Goal: Transaction & Acquisition: Purchase product/service

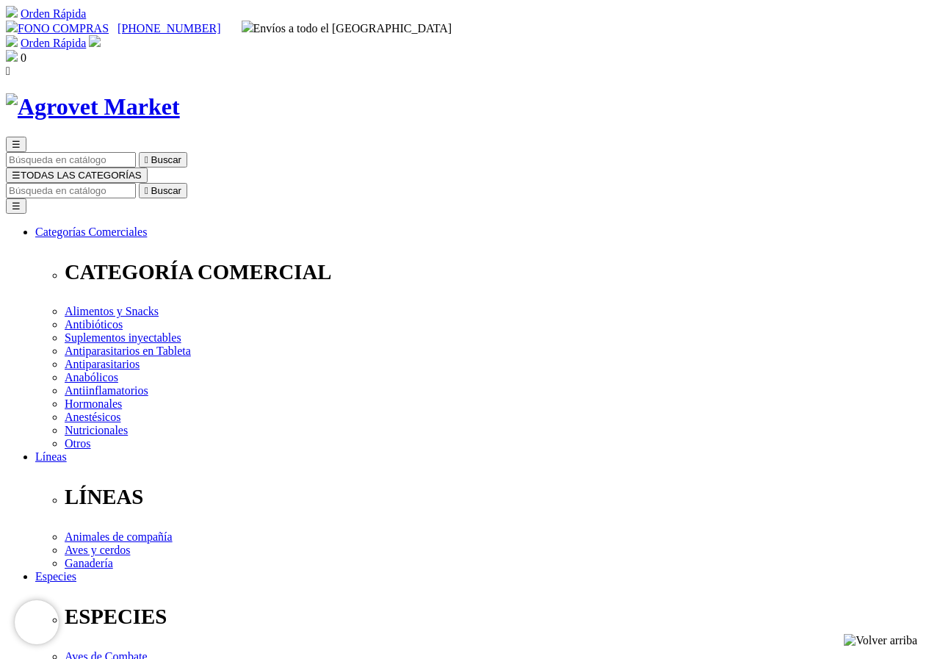
click at [136, 183] on input "Buscar" at bounding box center [71, 190] width 130 height 15
type input "PROMOATO"
click at [223, 183] on button " Buscar" at bounding box center [247, 190] width 48 height 15
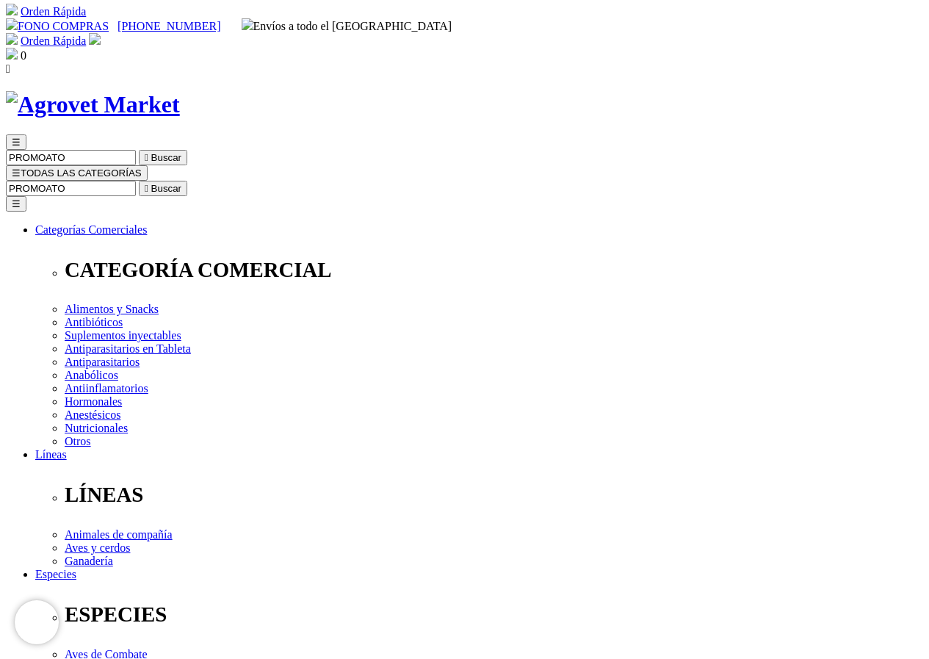
click at [136, 181] on input "PROMOATO" at bounding box center [71, 188] width 130 height 15
type input "P"
click at [220, 181] on input "Buscar" at bounding box center [155, 188] width 130 height 15
type input "PAMOATO DE PIRANTEL"
click at [428, 181] on button " Buscar" at bounding box center [452, 188] width 48 height 15
